Goal: Information Seeking & Learning: Find specific fact

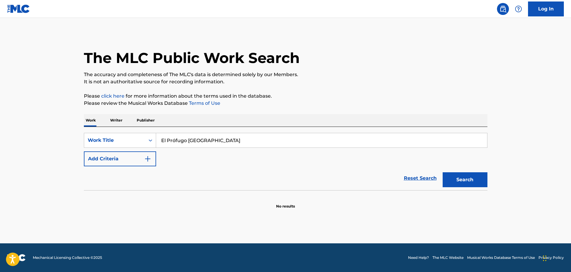
click at [175, 140] on input "El Prófugo [GEOGRAPHIC_DATA]" at bounding box center [321, 140] width 331 height 14
type input "El Profugo De La Loma"
click at [126, 152] on button "Add Criteria" at bounding box center [120, 158] width 72 height 15
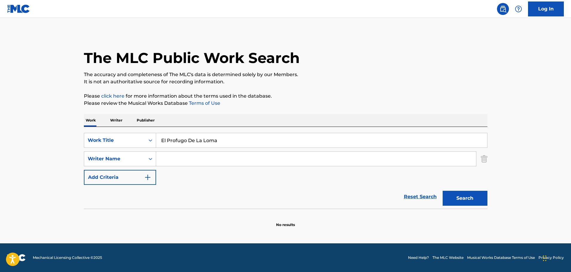
click at [218, 159] on input "Search Form" at bounding box center [316, 159] width 320 height 14
paste input "[PERSON_NAME]"
type input "[PERSON_NAME]"
click at [473, 197] on button "Search" at bounding box center [464, 198] width 45 height 15
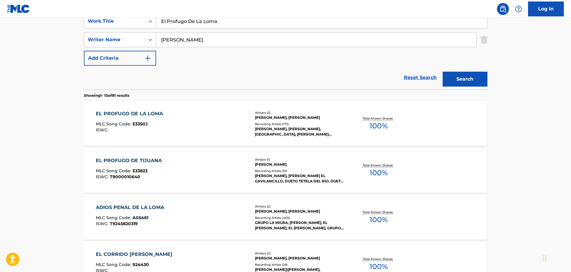
scroll to position [119, 0]
click at [145, 115] on div "EL PROFUGO DE LA LOMA" at bounding box center [131, 113] width 70 height 7
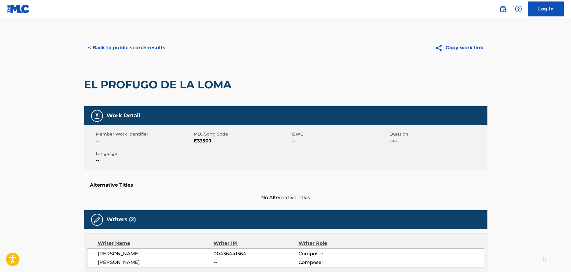
click at [115, 49] on button "< Back to public search results" at bounding box center [127, 47] width 86 height 15
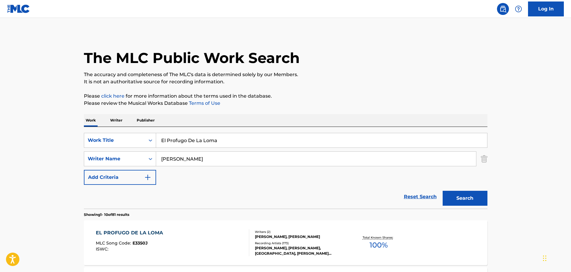
scroll to position [119, 0]
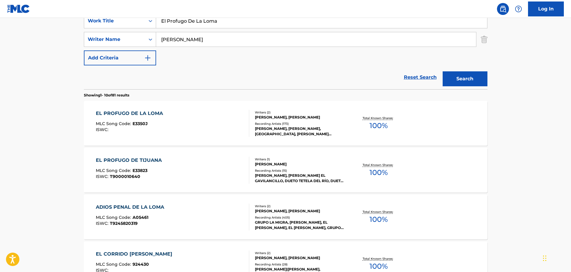
click at [132, 160] on div "EL PROFUGO DE TIJUANA" at bounding box center [130, 160] width 69 height 7
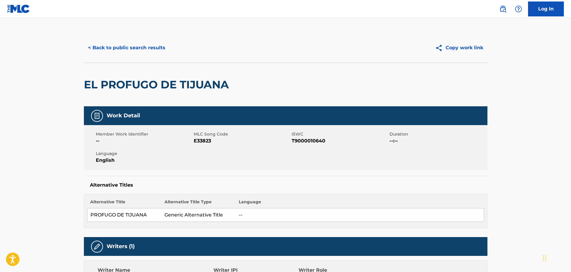
click at [132, 44] on button "< Back to public search results" at bounding box center [127, 47] width 86 height 15
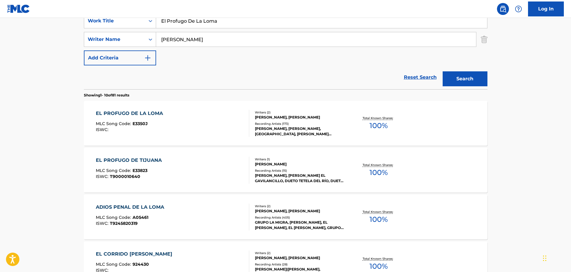
click at [142, 161] on div "EL PROFUGO DE TIJUANA" at bounding box center [130, 160] width 69 height 7
